Goal: Task Accomplishment & Management: Manage account settings

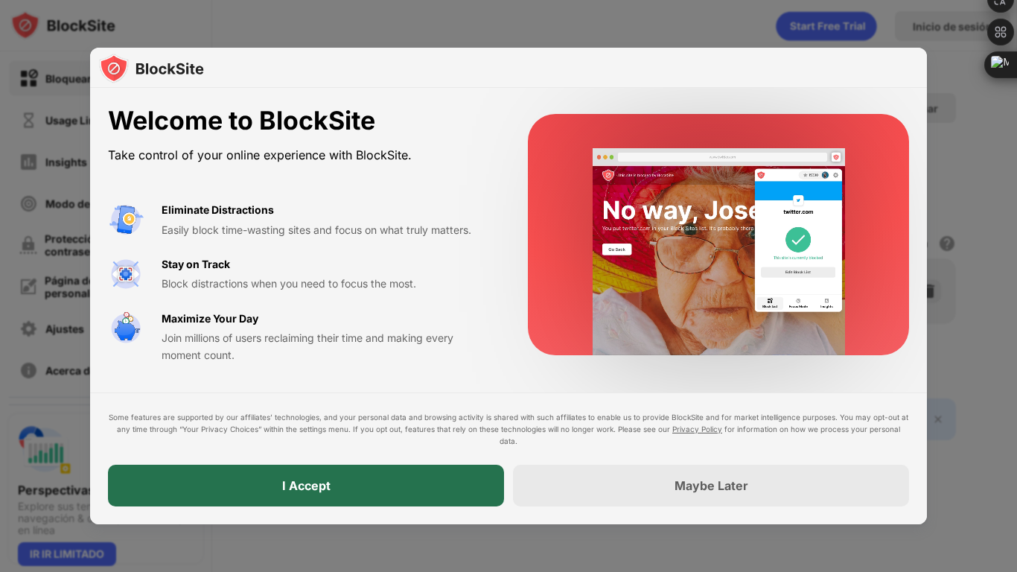
click at [334, 474] on div "I Accept" at bounding box center [306, 486] width 396 height 42
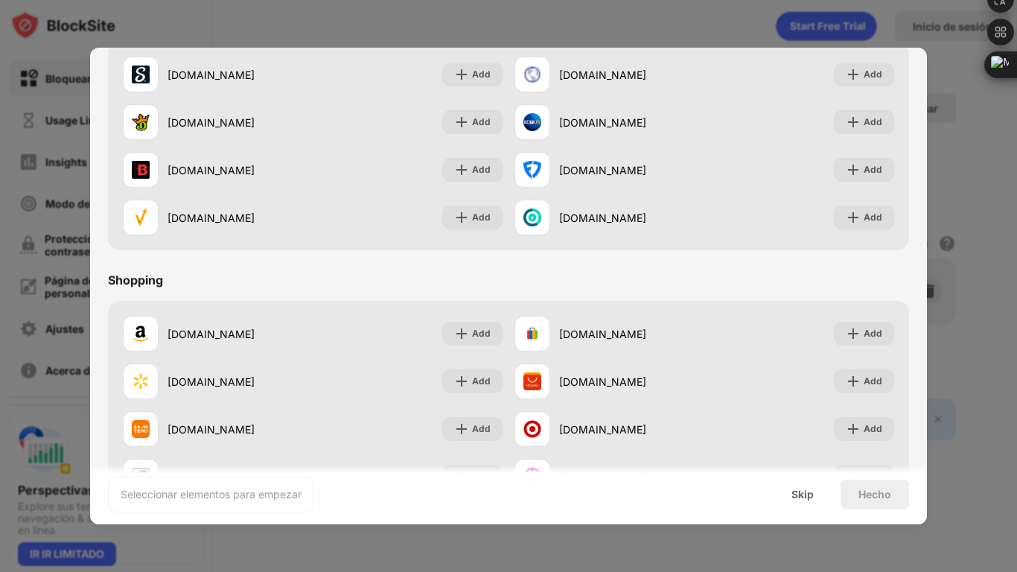
scroll to position [1560, 0]
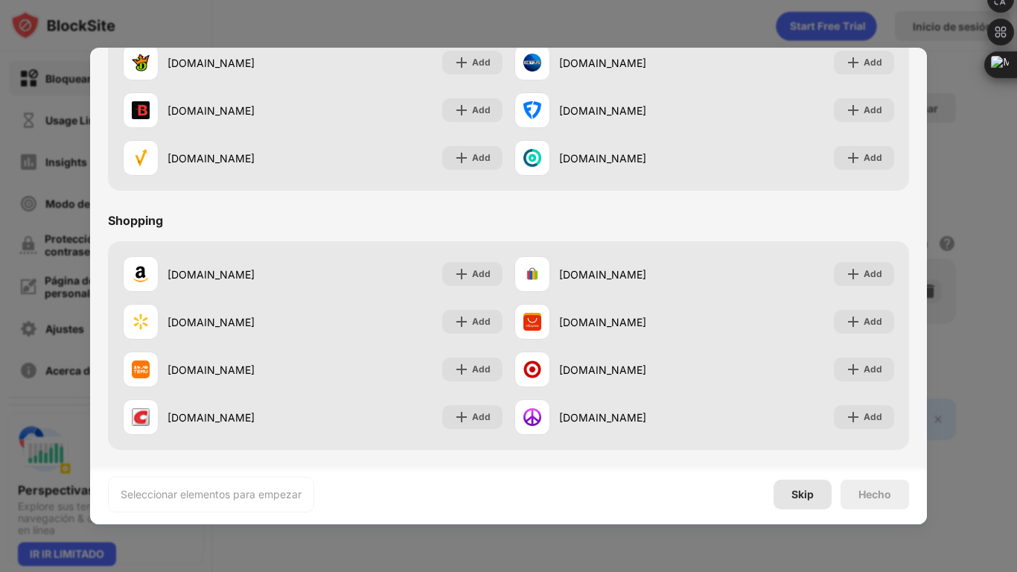
click at [798, 486] on div "Skip" at bounding box center [803, 494] width 58 height 30
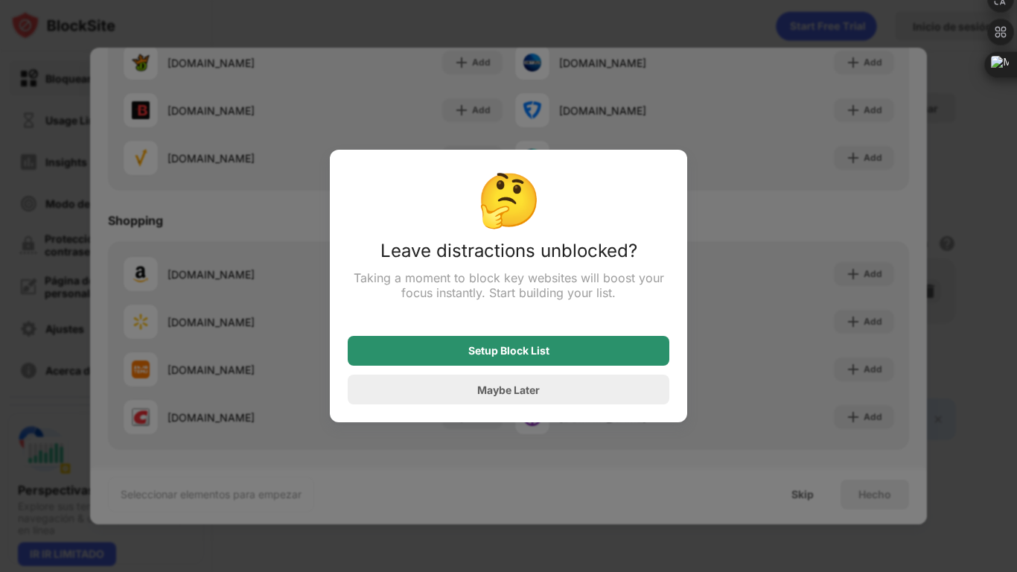
click at [511, 362] on div "Setup Block List" at bounding box center [509, 351] width 322 height 30
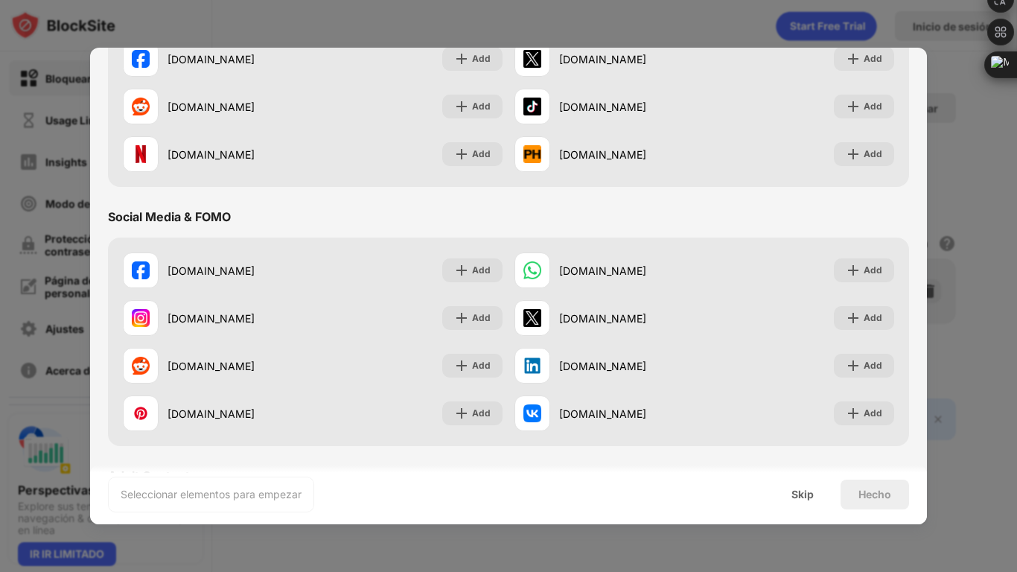
scroll to position [0, 0]
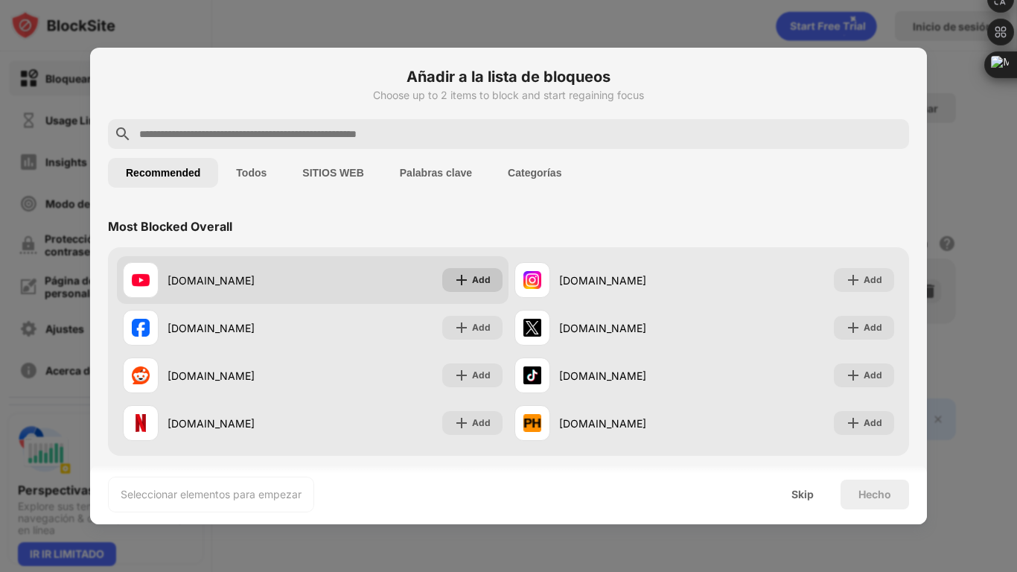
click at [476, 275] on div "Add" at bounding box center [481, 279] width 19 height 15
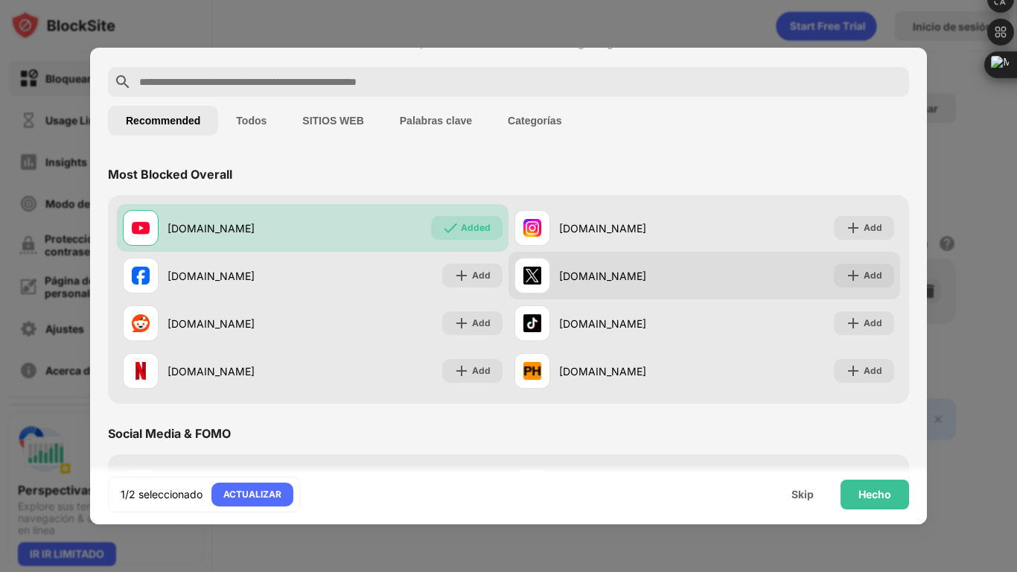
scroll to position [68, 0]
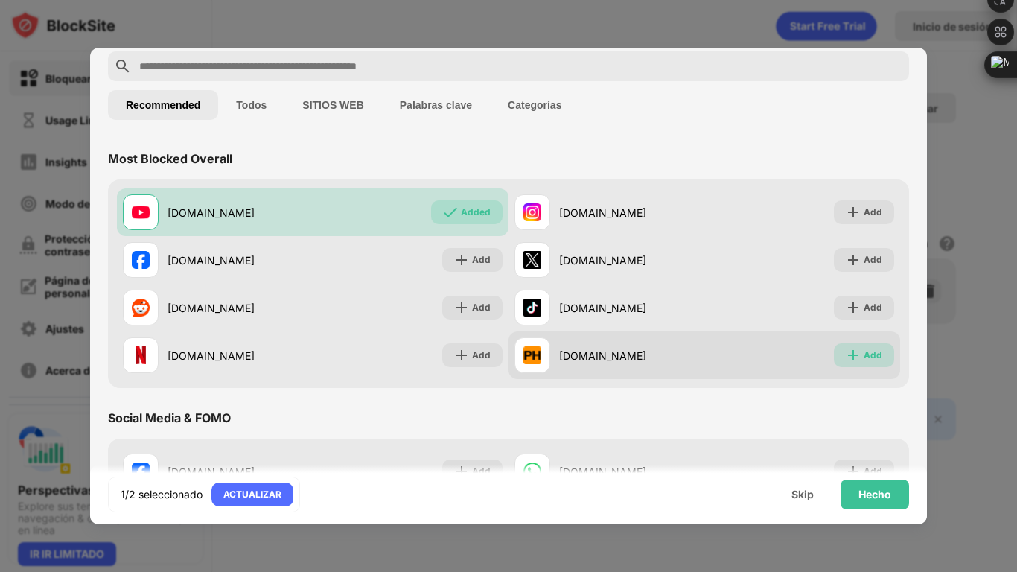
click at [888, 359] on div "Add" at bounding box center [864, 355] width 60 height 24
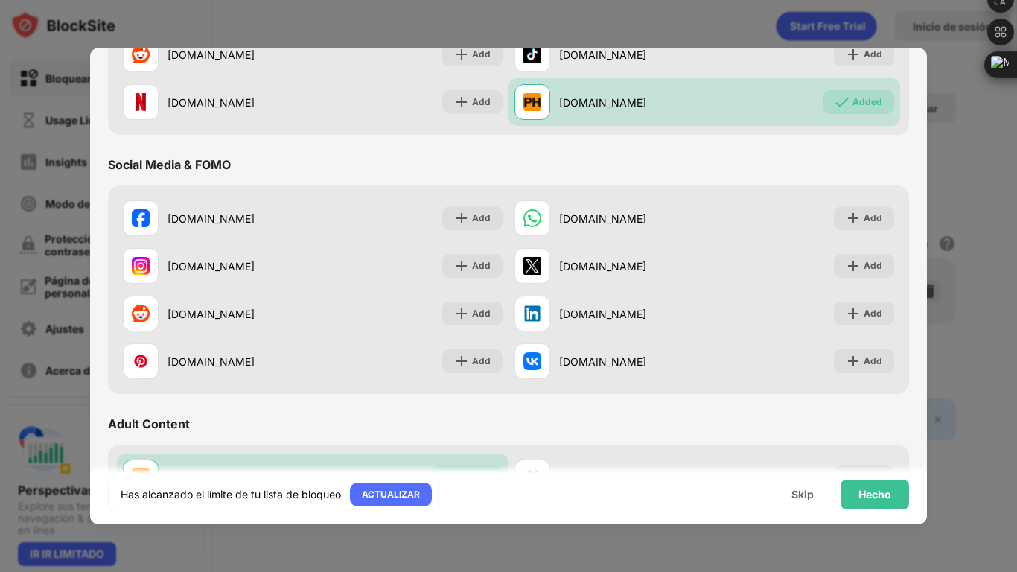
scroll to position [325, 0]
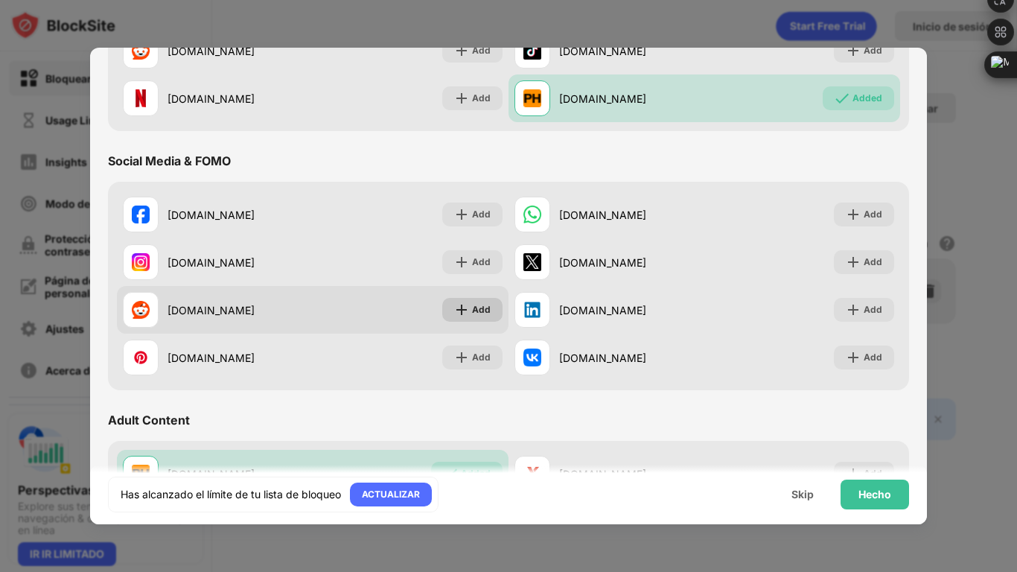
click at [482, 300] on div "Add" at bounding box center [472, 310] width 60 height 24
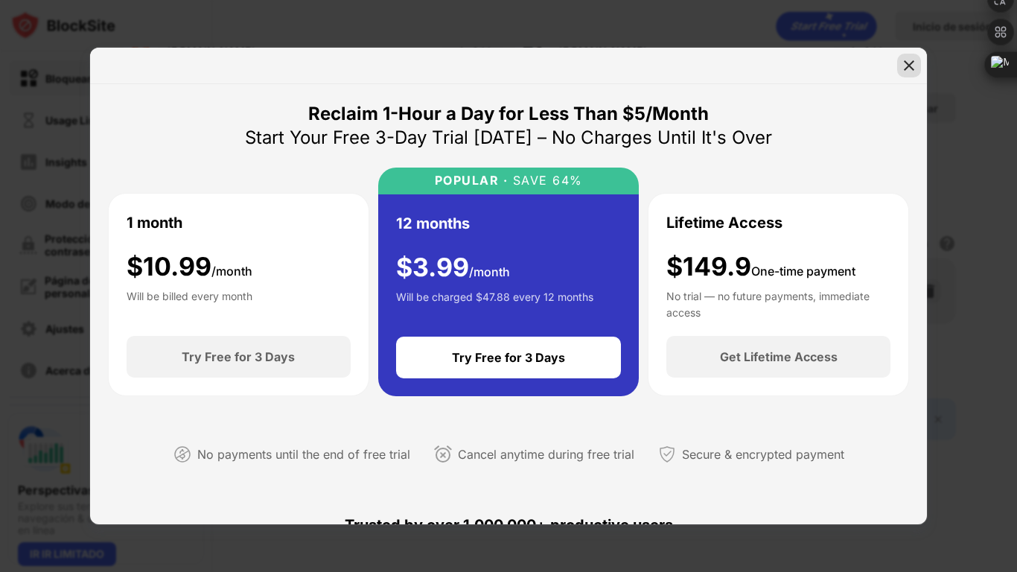
click at [903, 63] on img at bounding box center [909, 65] width 15 height 15
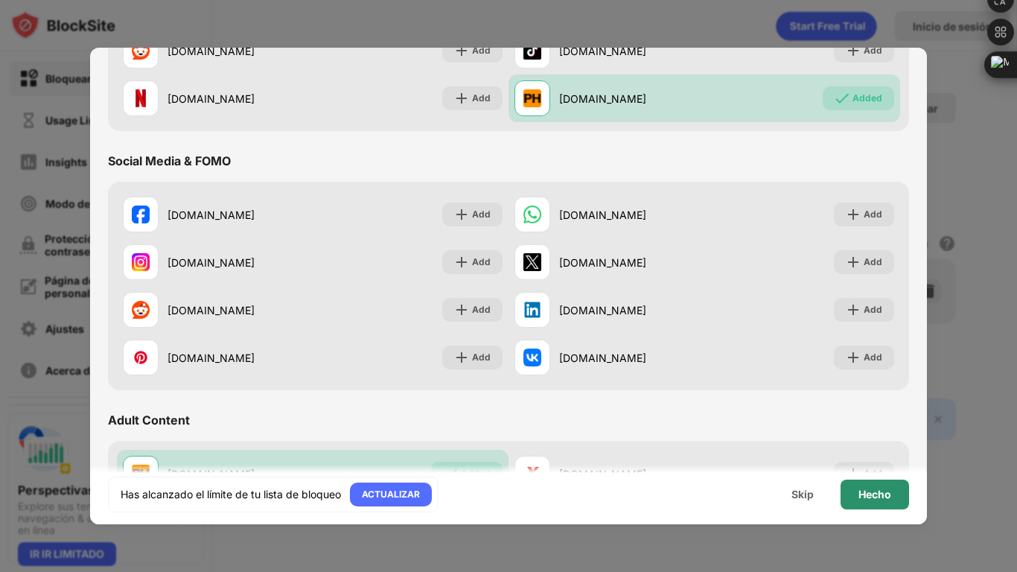
click at [893, 494] on div "Hecho" at bounding box center [875, 494] width 68 height 30
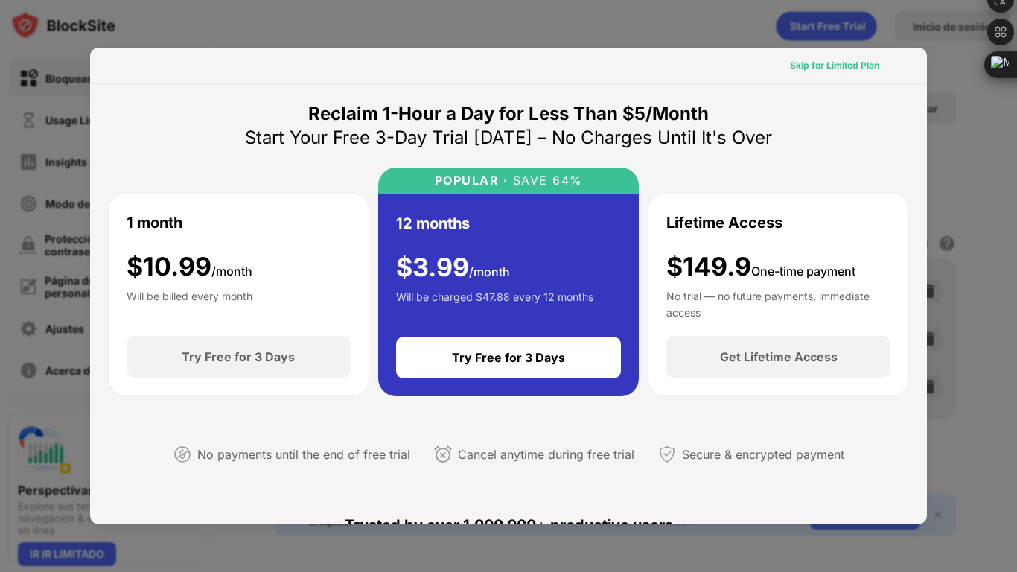
click at [818, 57] on div "Skip for Limited Plan" at bounding box center [834, 66] width 113 height 24
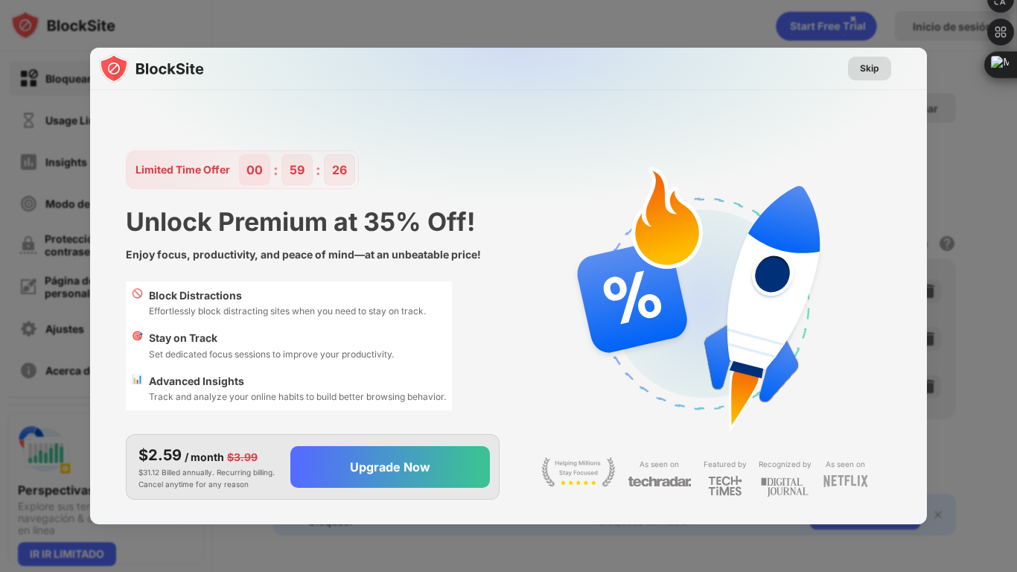
click at [865, 66] on div "Skip" at bounding box center [869, 68] width 19 height 15
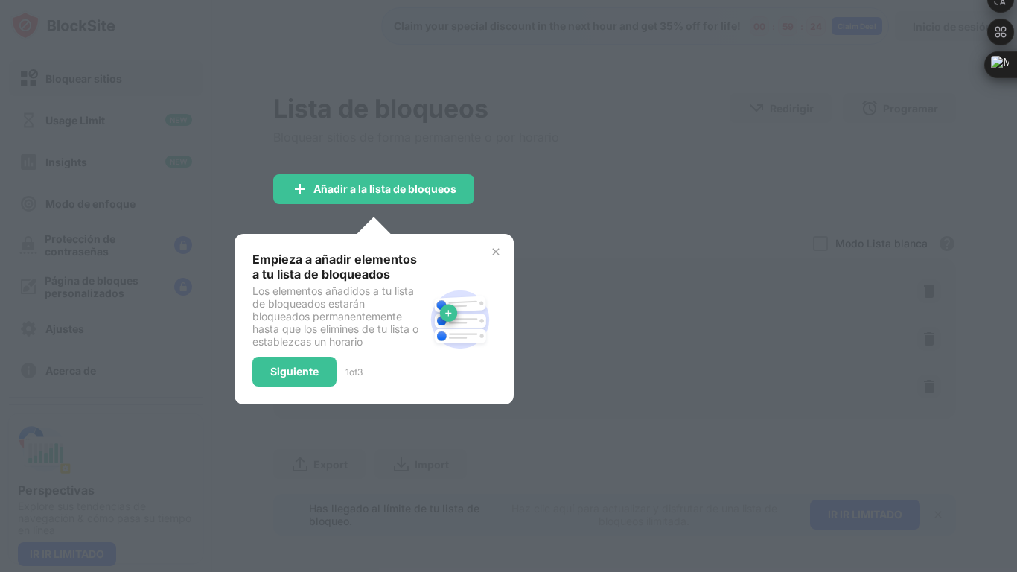
click at [497, 254] on img at bounding box center [496, 252] width 12 height 12
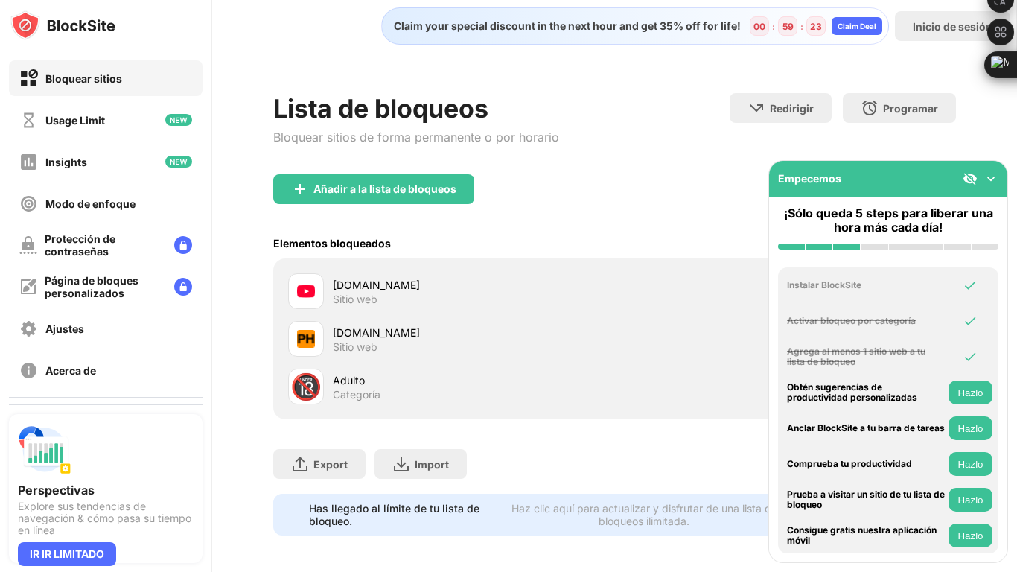
scroll to position [5, 0]
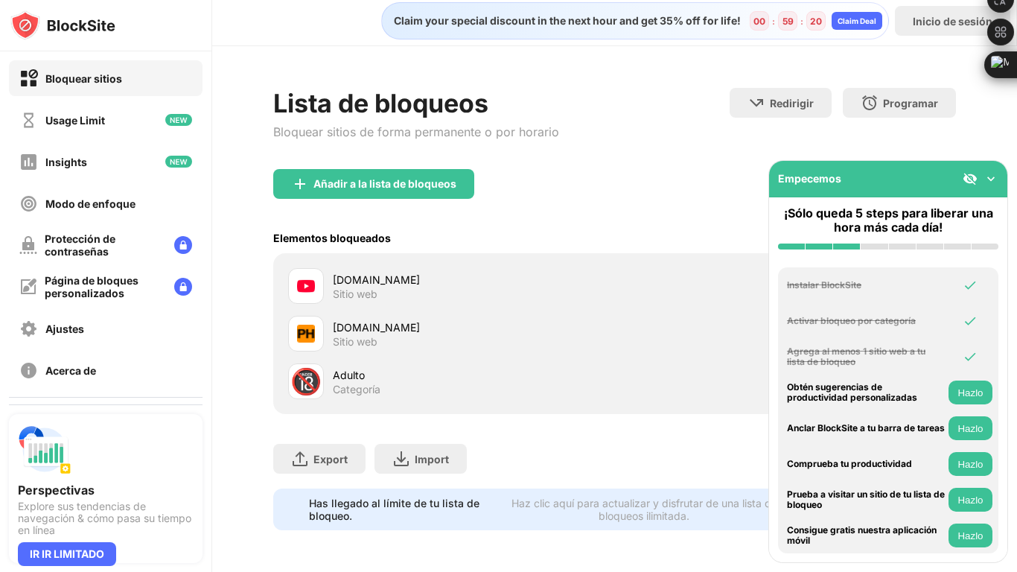
click at [986, 174] on img at bounding box center [990, 178] width 15 height 15
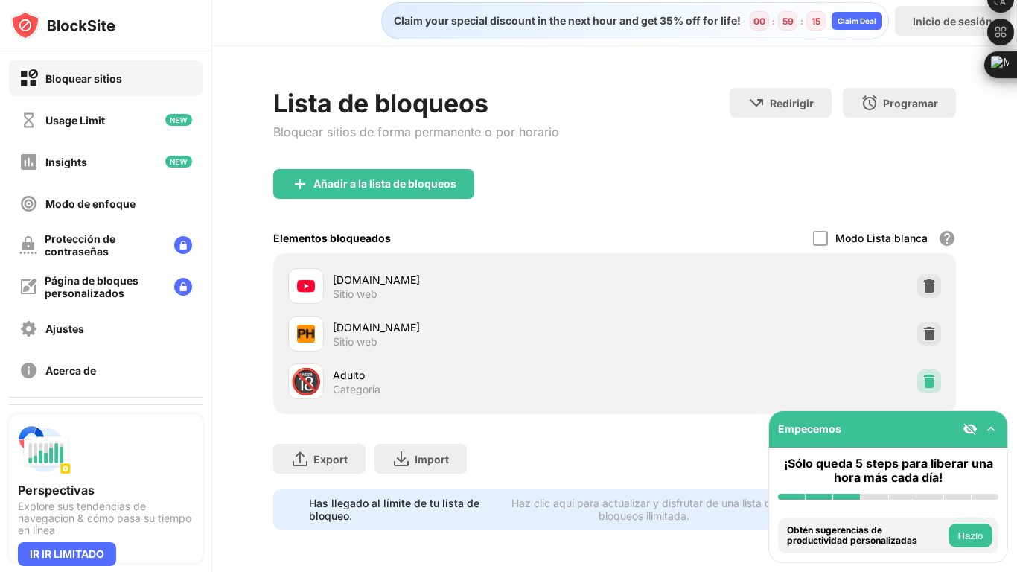
click at [932, 378] on img at bounding box center [929, 381] width 15 height 15
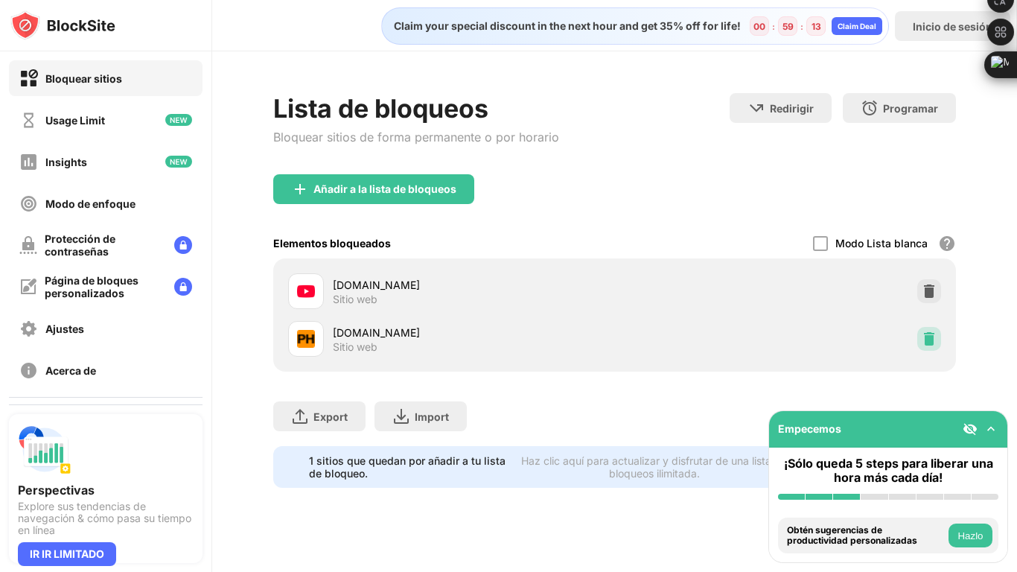
click at [934, 345] on img at bounding box center [929, 338] width 15 height 15
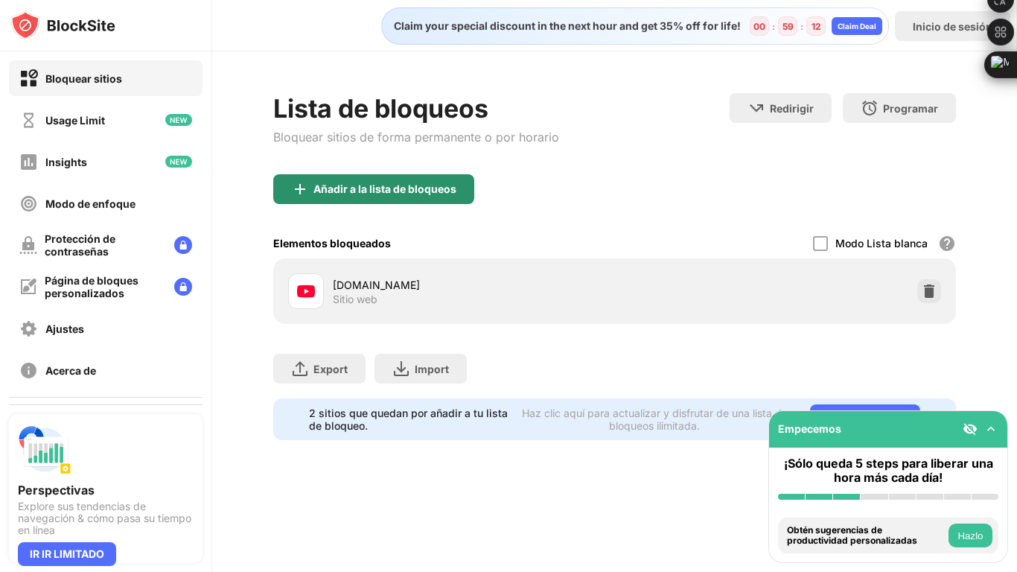
click at [420, 196] on div "Añadir a la lista de bloqueos" at bounding box center [373, 189] width 201 height 30
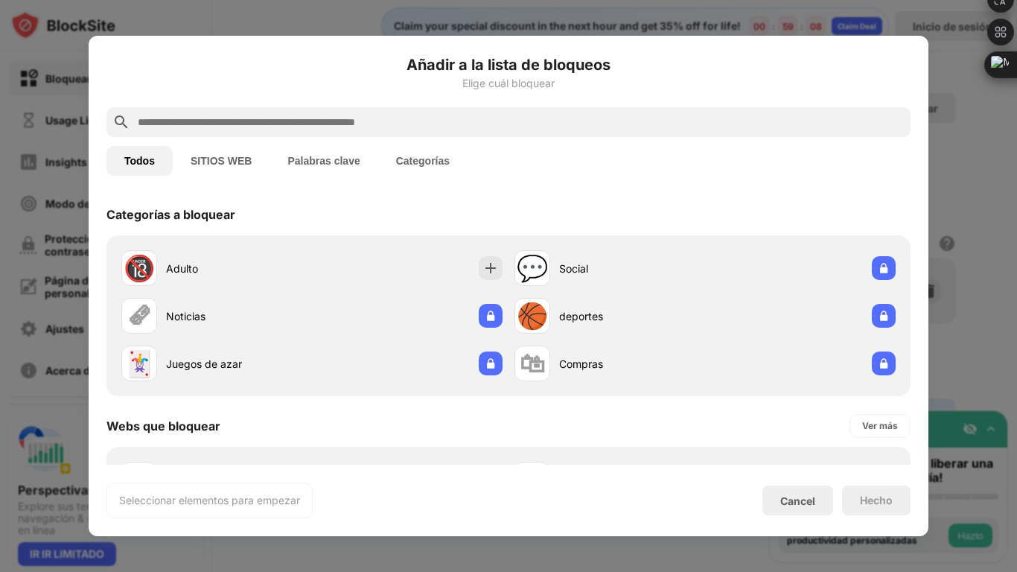
click at [242, 158] on button "SITIOS WEB" at bounding box center [221, 161] width 97 height 30
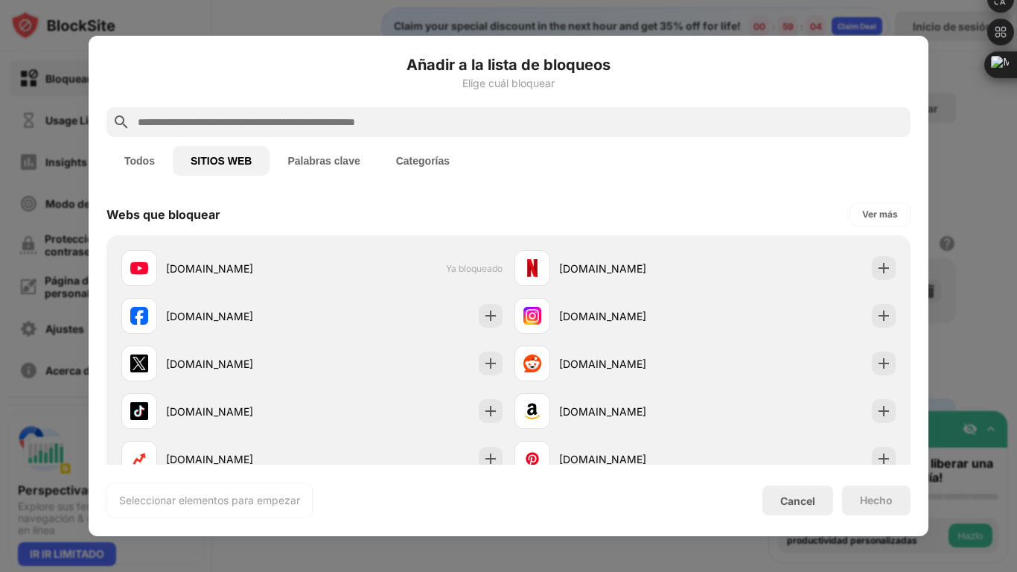
click at [278, 127] on input "text" at bounding box center [520, 122] width 768 height 18
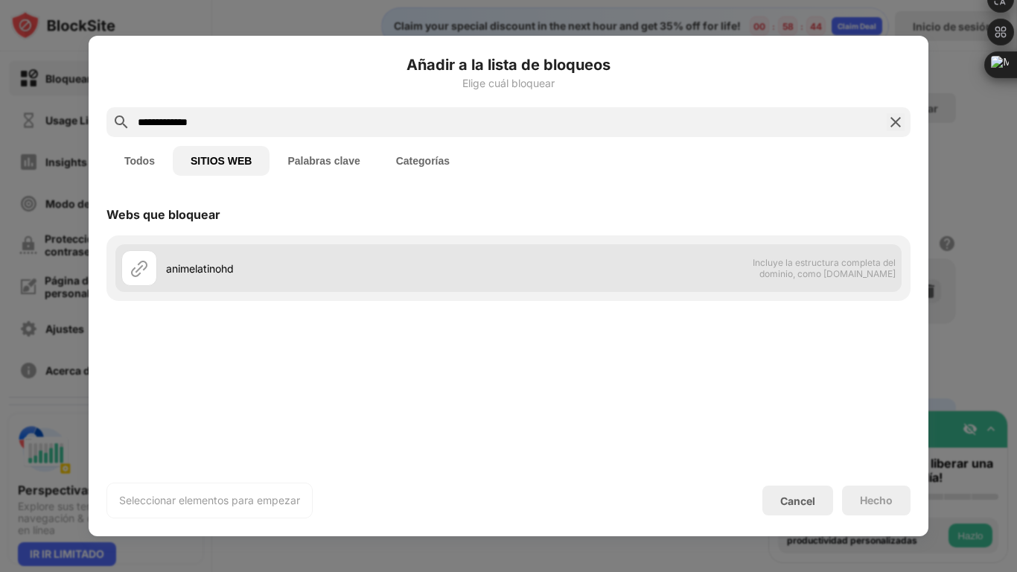
type input "**********"
click at [172, 277] on div "animelatinohd" at bounding box center [314, 268] width 387 height 36
click at [625, 272] on div "animelatinohd Incluye la estructura completa del dominio, como [DOMAIN_NAME]" at bounding box center [508, 268] width 786 height 48
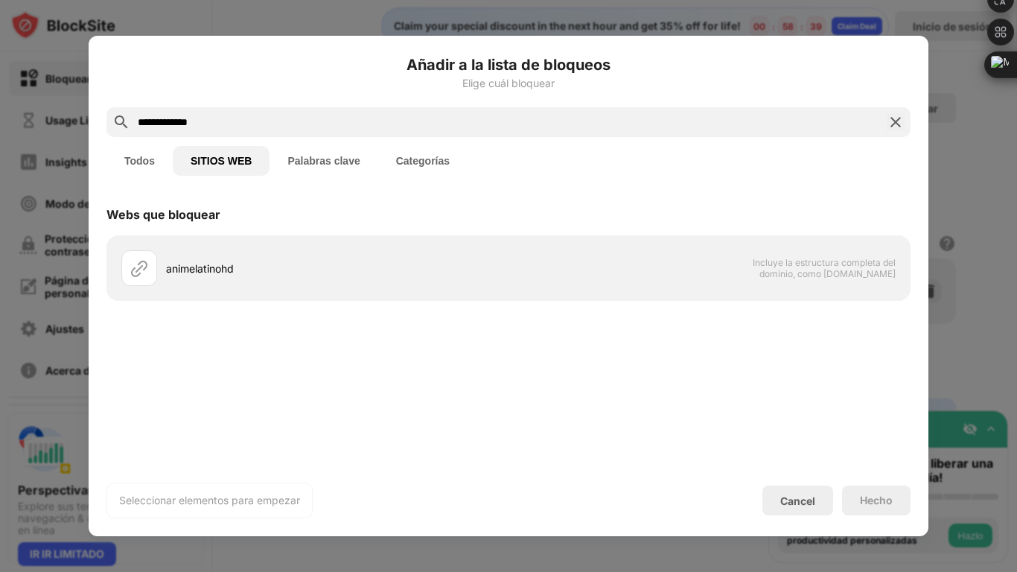
click at [887, 117] on img at bounding box center [896, 122] width 18 height 18
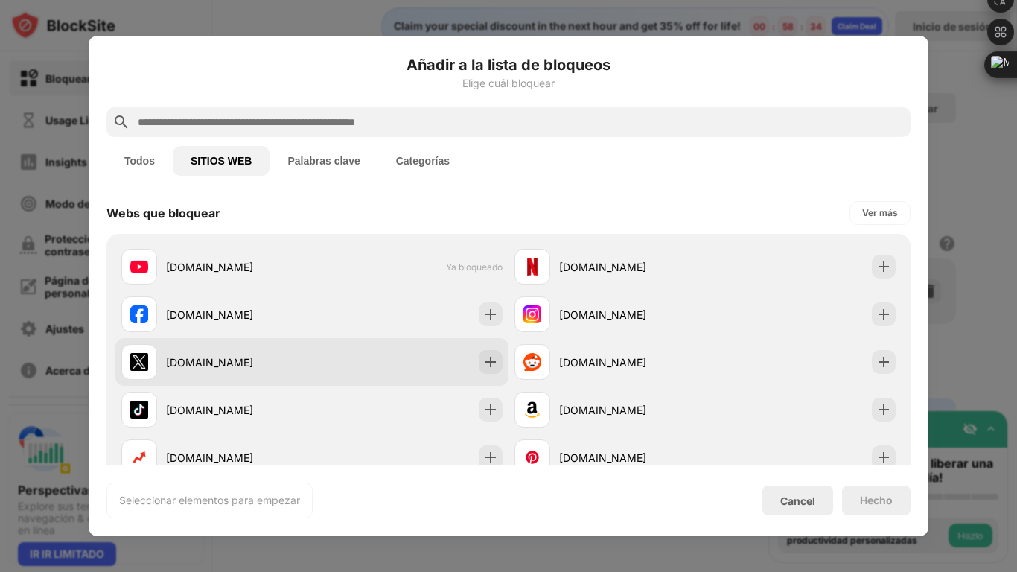
scroll to position [1, 0]
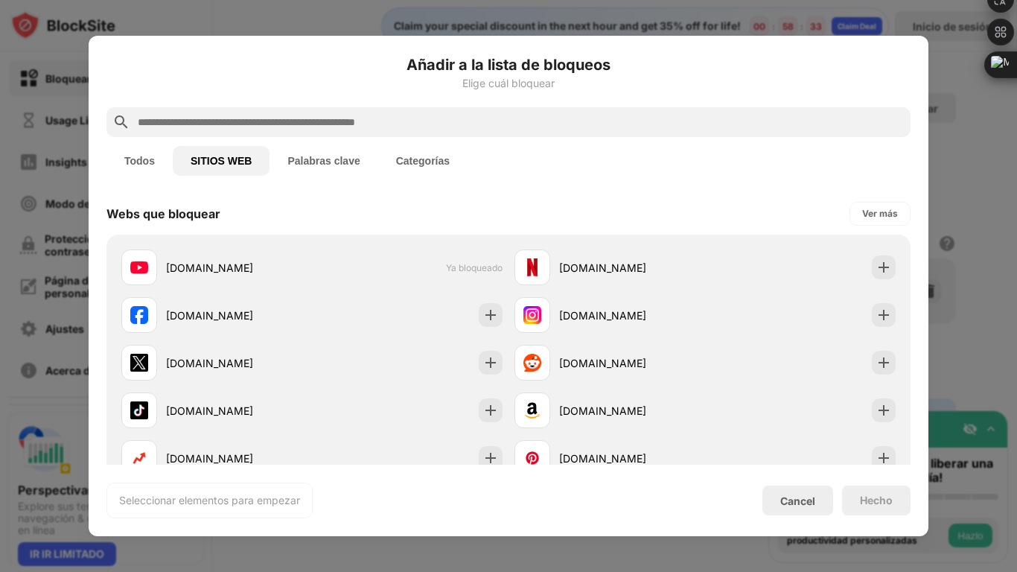
click at [288, 159] on button "Palabras clave" at bounding box center [323, 161] width 108 height 30
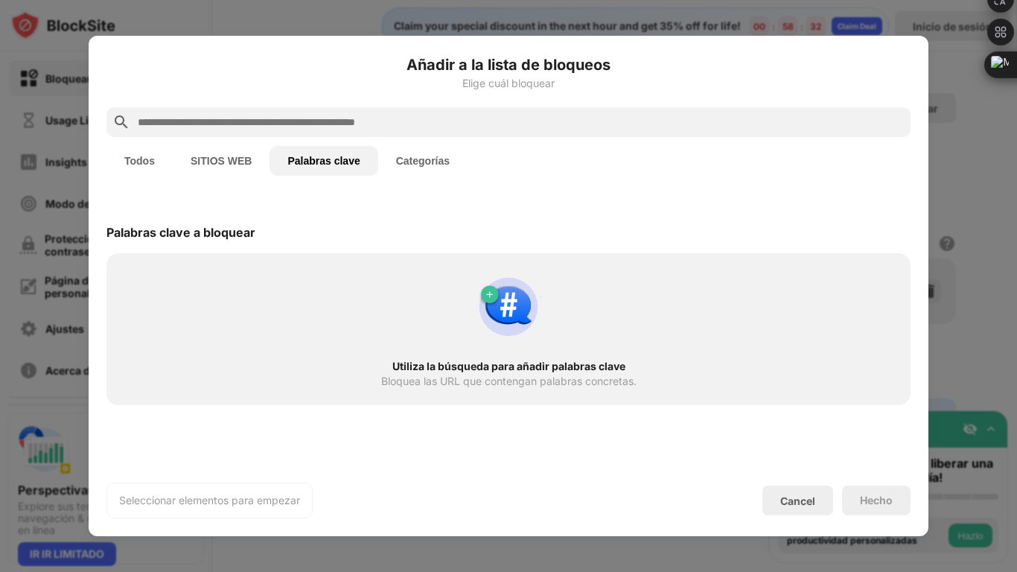
click at [131, 159] on button "Todos" at bounding box center [139, 161] width 66 height 30
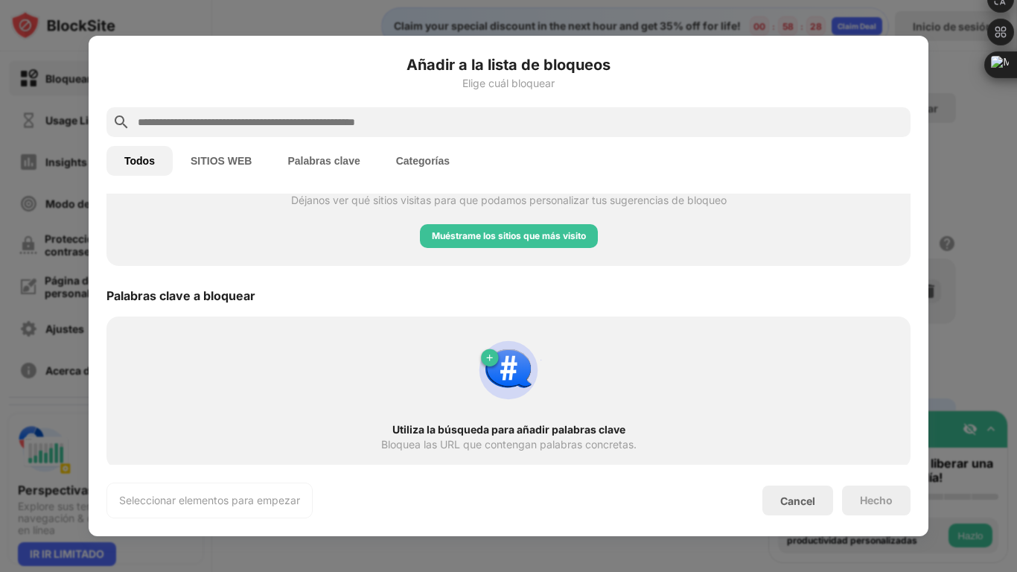
scroll to position [685, 0]
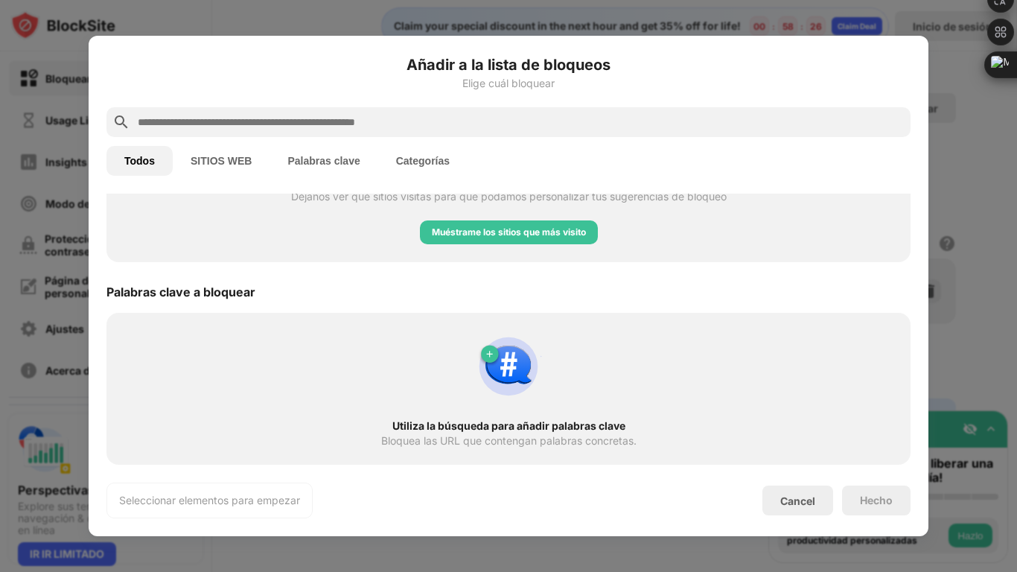
click at [415, 155] on button "Categorías" at bounding box center [422, 161] width 89 height 30
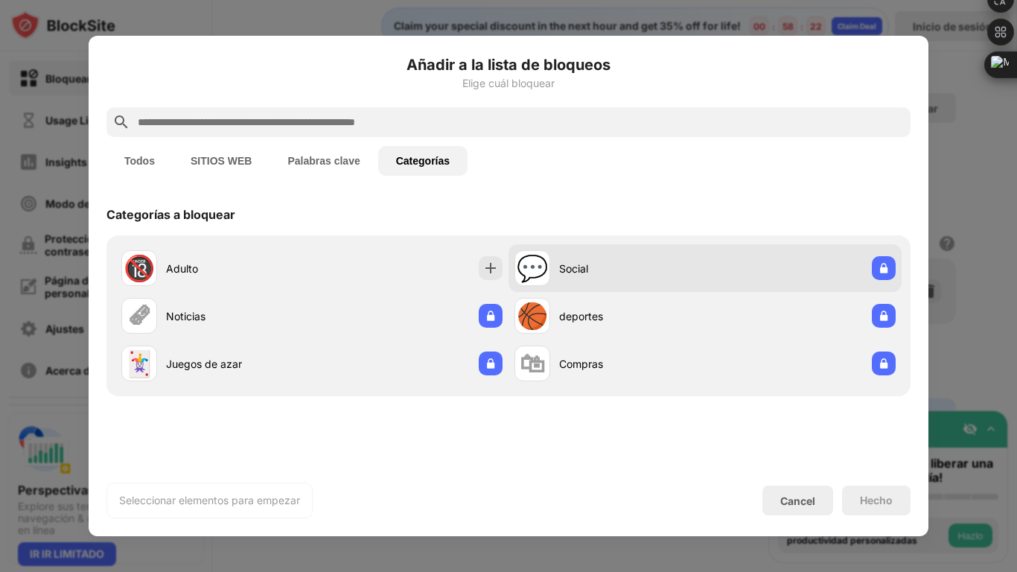
click at [590, 278] on div "💬 Social" at bounding box center [609, 268] width 191 height 36
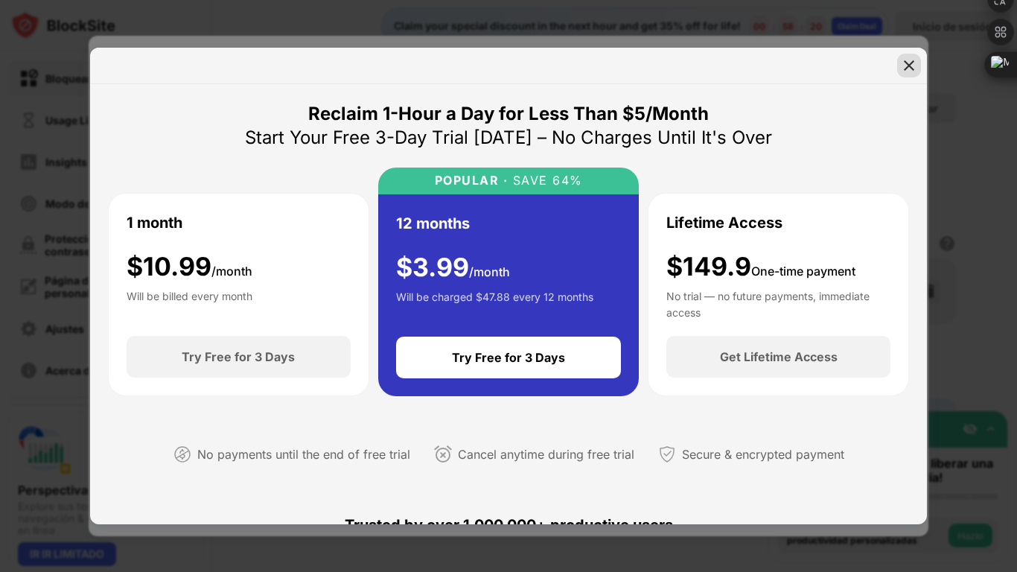
click at [910, 73] on div at bounding box center [909, 66] width 24 height 24
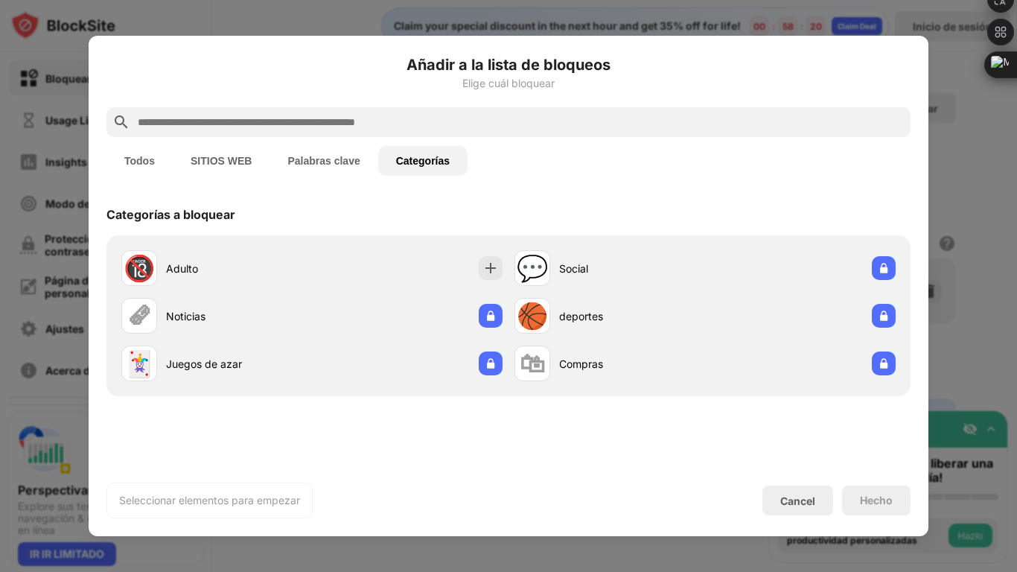
click at [937, 95] on div at bounding box center [508, 286] width 1017 height 572
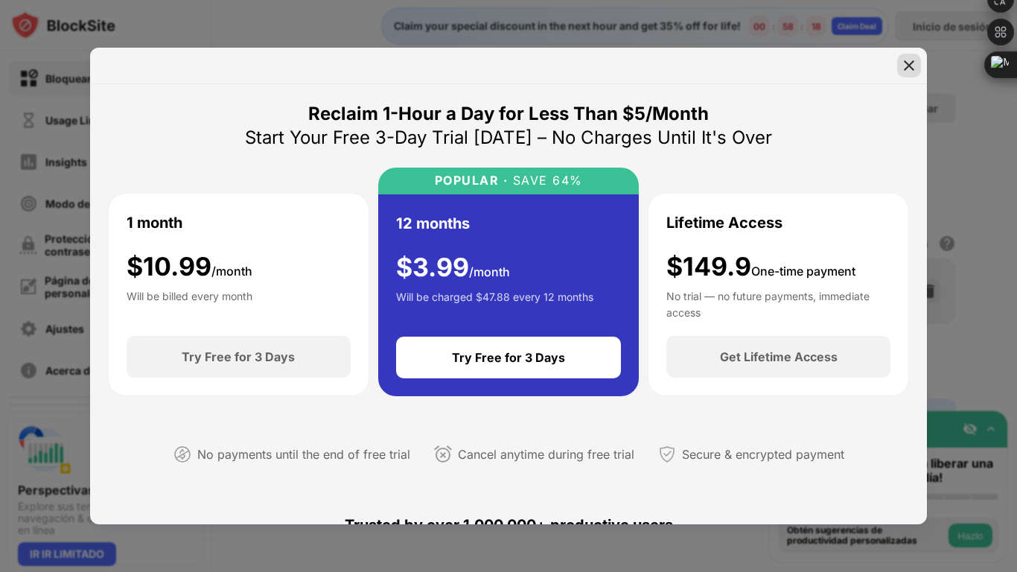
click at [910, 72] on img at bounding box center [909, 65] width 15 height 15
